Goal: Information Seeking & Learning: Understand process/instructions

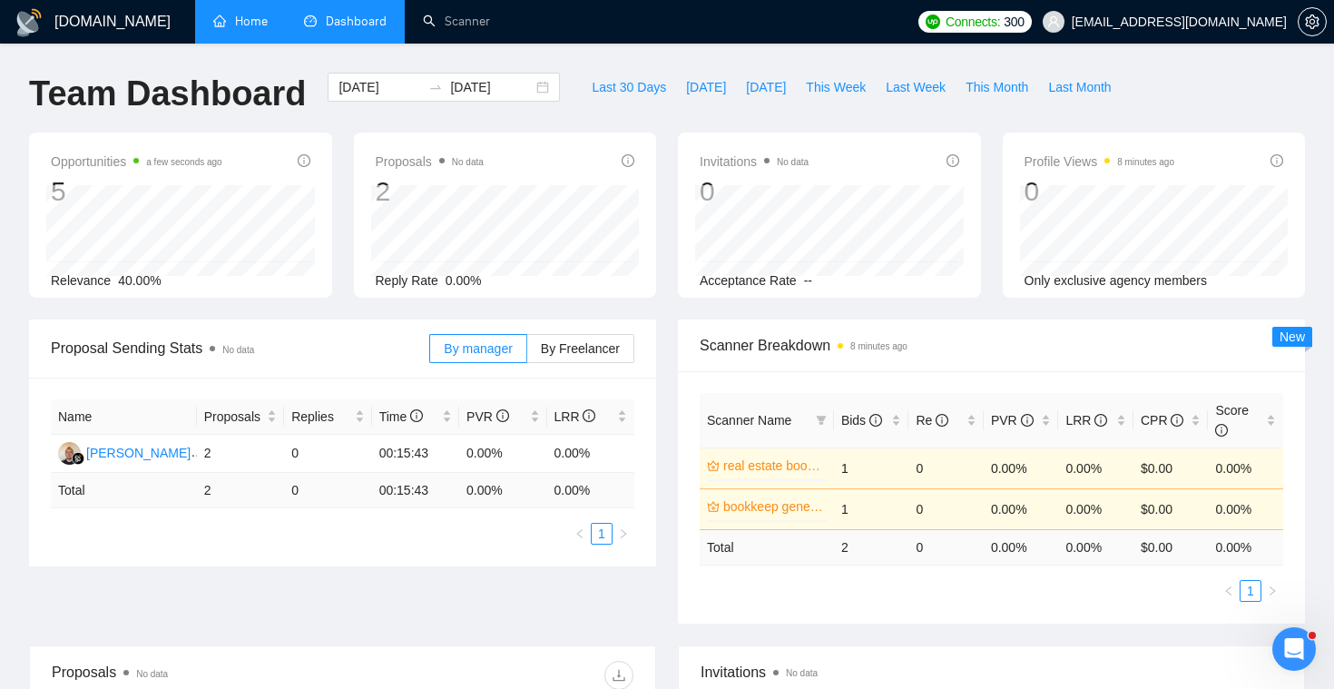
click at [268, 29] on link "Home" at bounding box center [240, 21] width 54 height 15
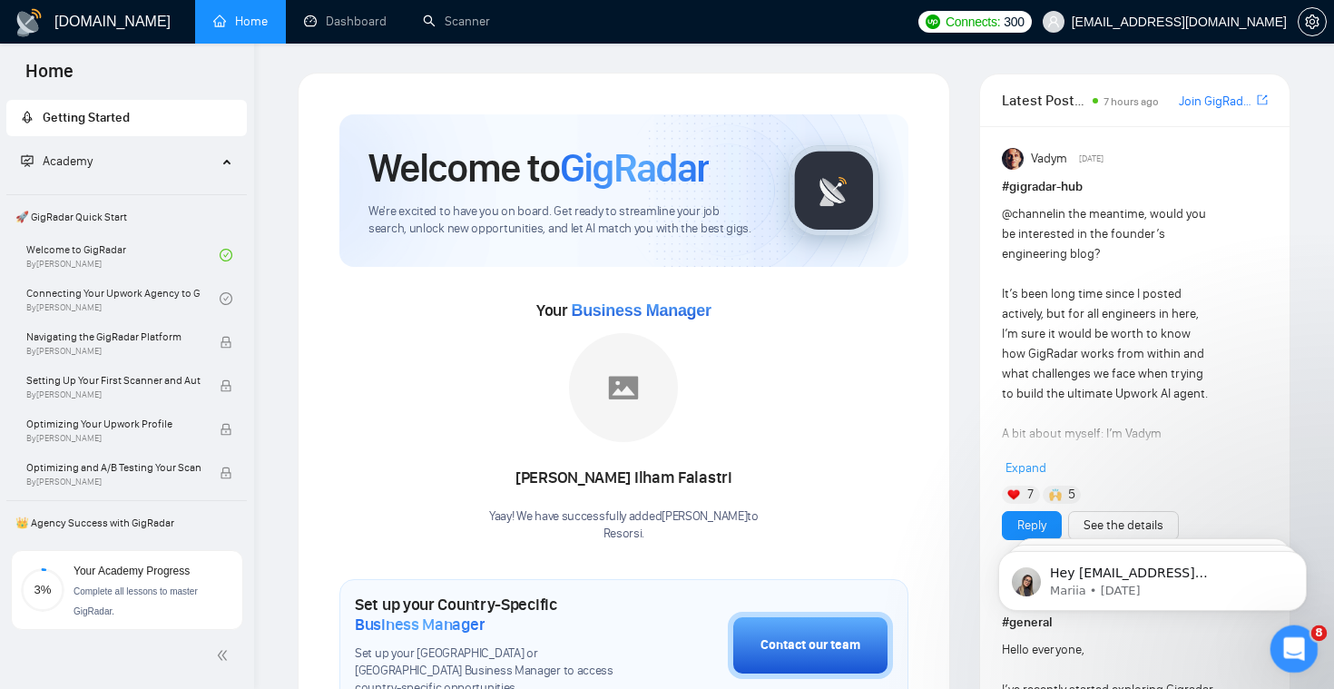
click at [1298, 649] on icon "Open Intercom Messenger" at bounding box center [1292, 646] width 30 height 30
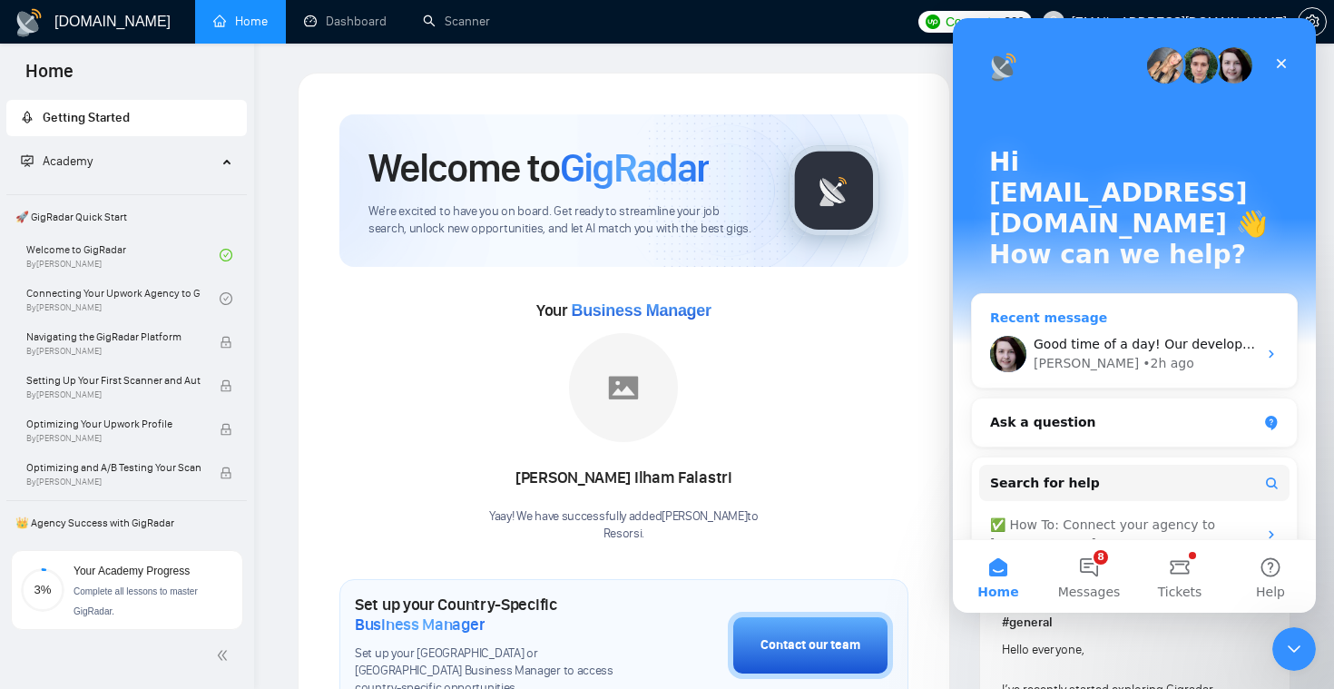
click at [1168, 354] on div "[PERSON_NAME] • 2h ago" at bounding box center [1144, 363] width 223 height 19
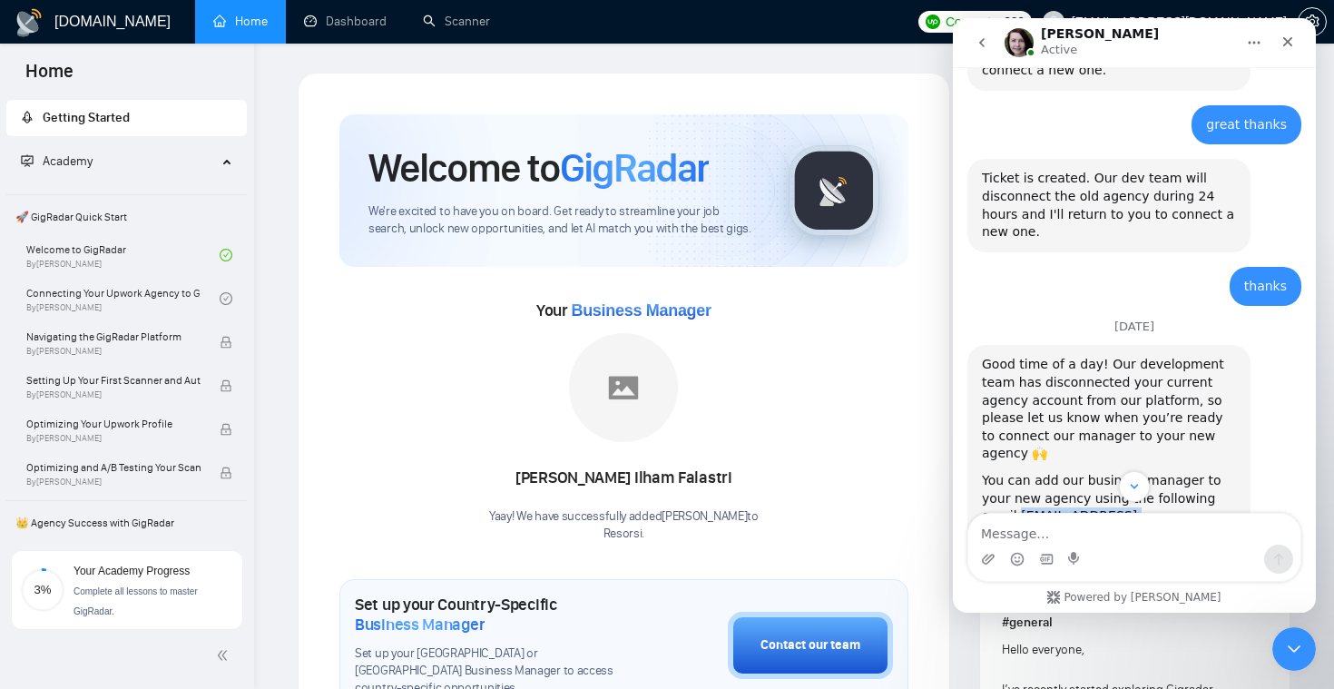
scroll to position [2311, 0]
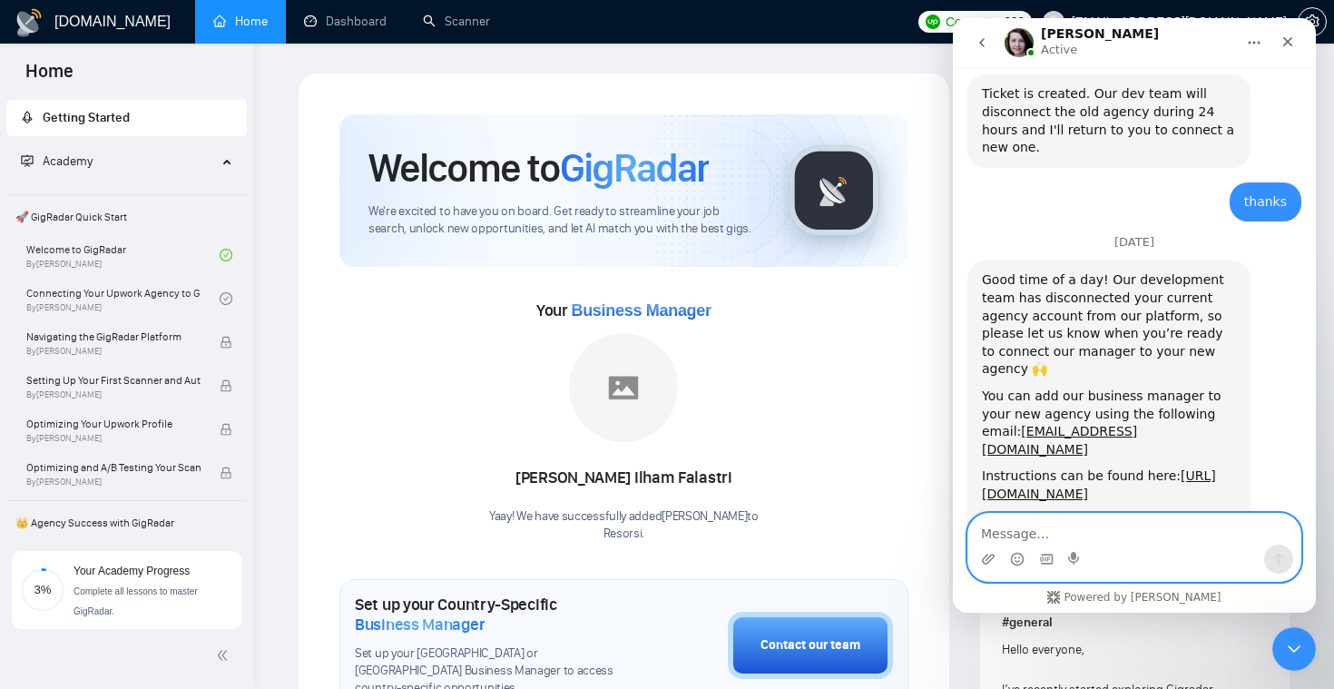
click at [1003, 529] on textarea "Message…" at bounding box center [1134, 529] width 332 height 31
type textarea "hi! i'll add the new BM now"
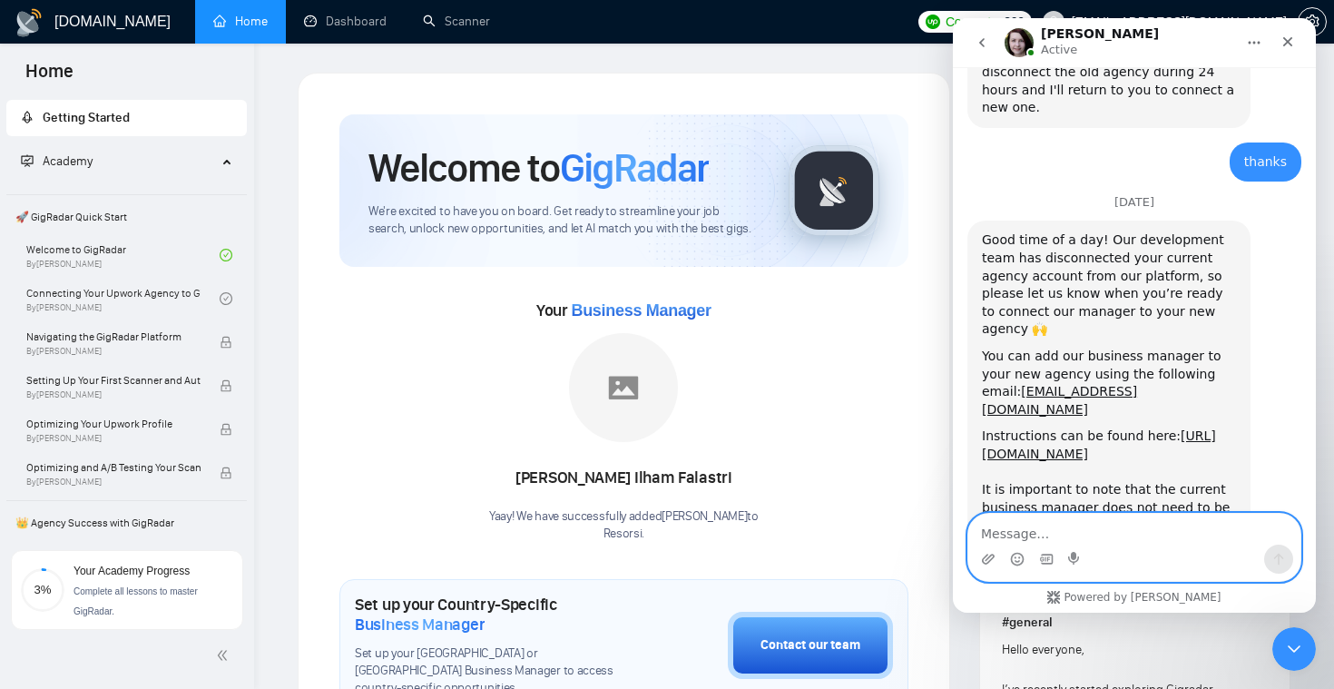
scroll to position [2365, 0]
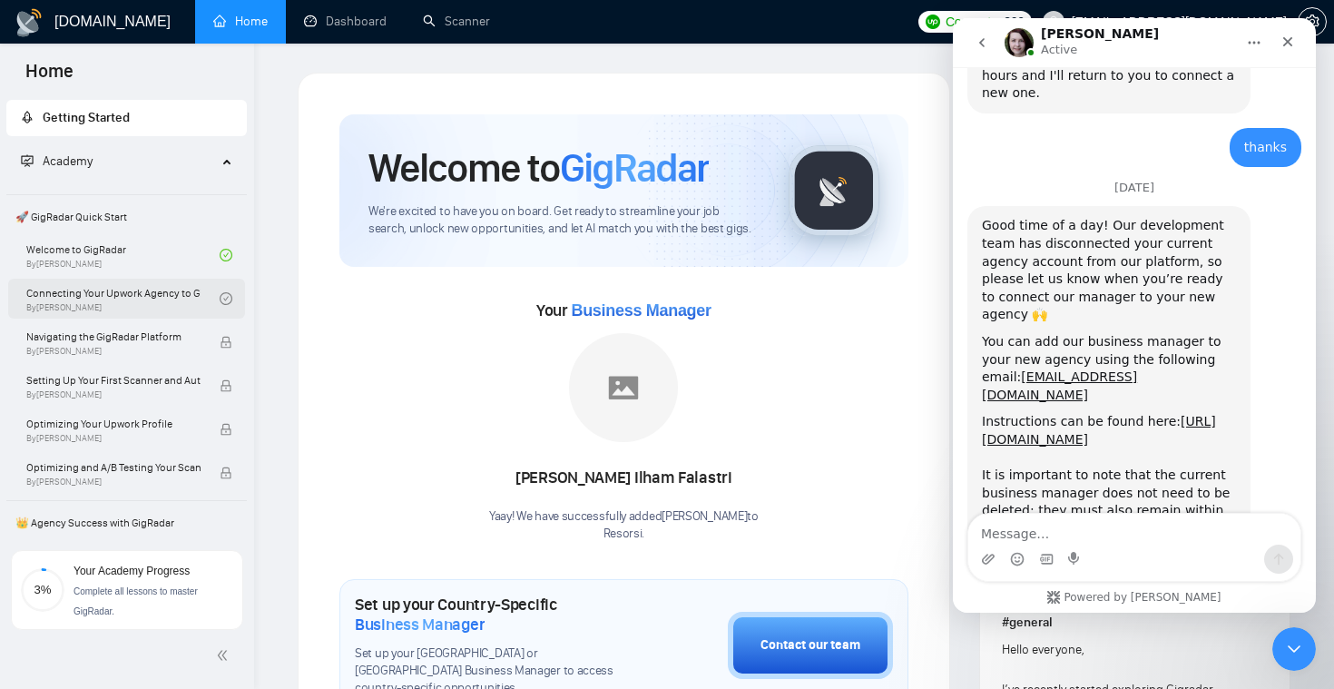
click at [172, 294] on link "Connecting Your Upwork Agency to GigRadar By [PERSON_NAME]" at bounding box center [122, 299] width 193 height 40
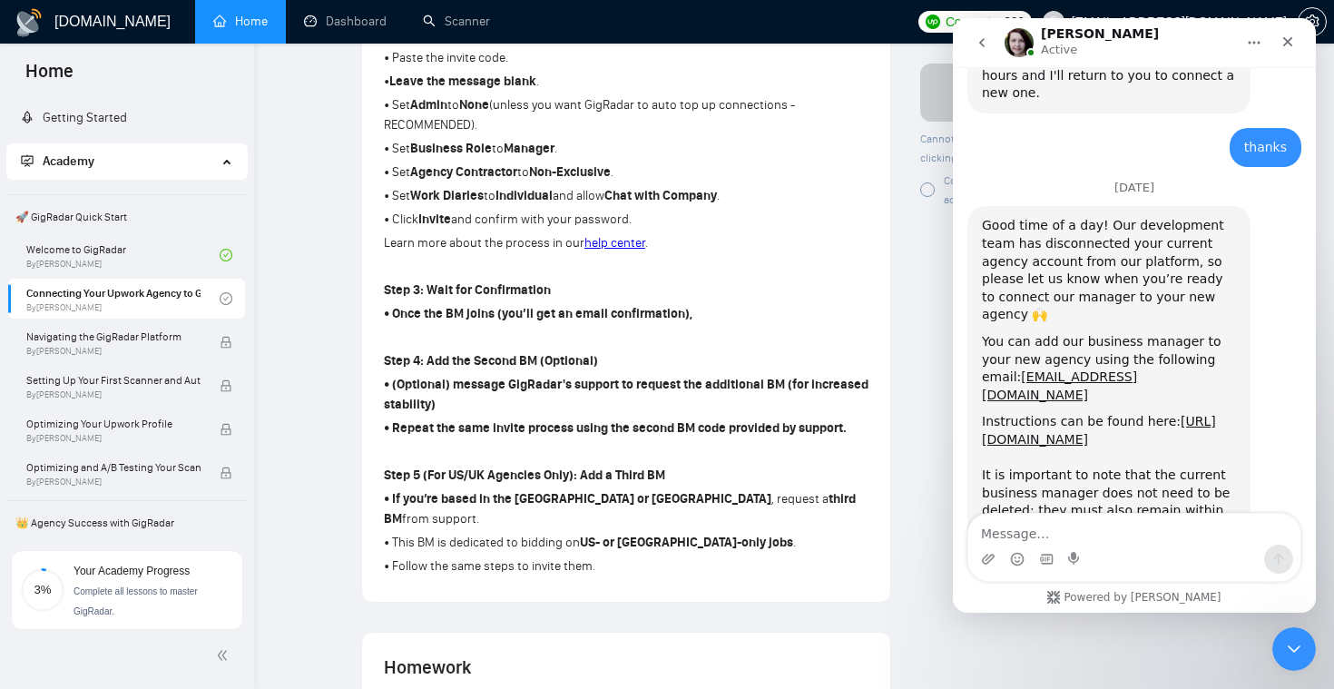
scroll to position [816, 0]
